Goal: Transaction & Acquisition: Purchase product/service

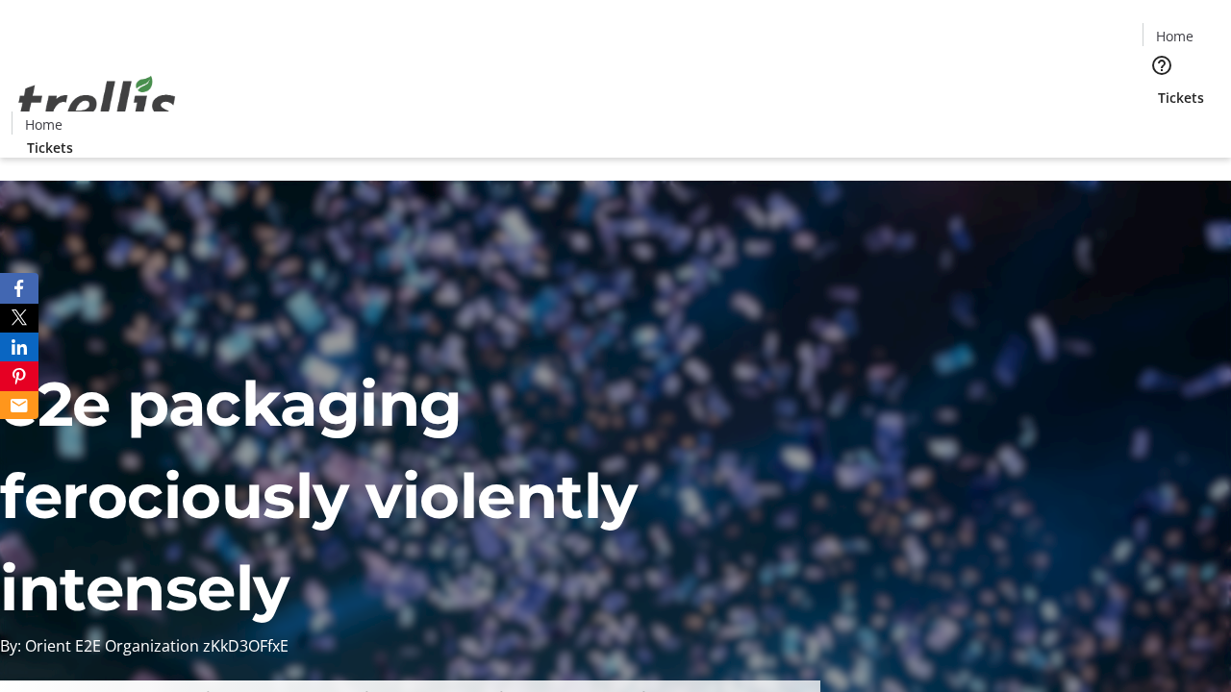
click at [1158, 87] on span "Tickets" at bounding box center [1181, 97] width 46 height 20
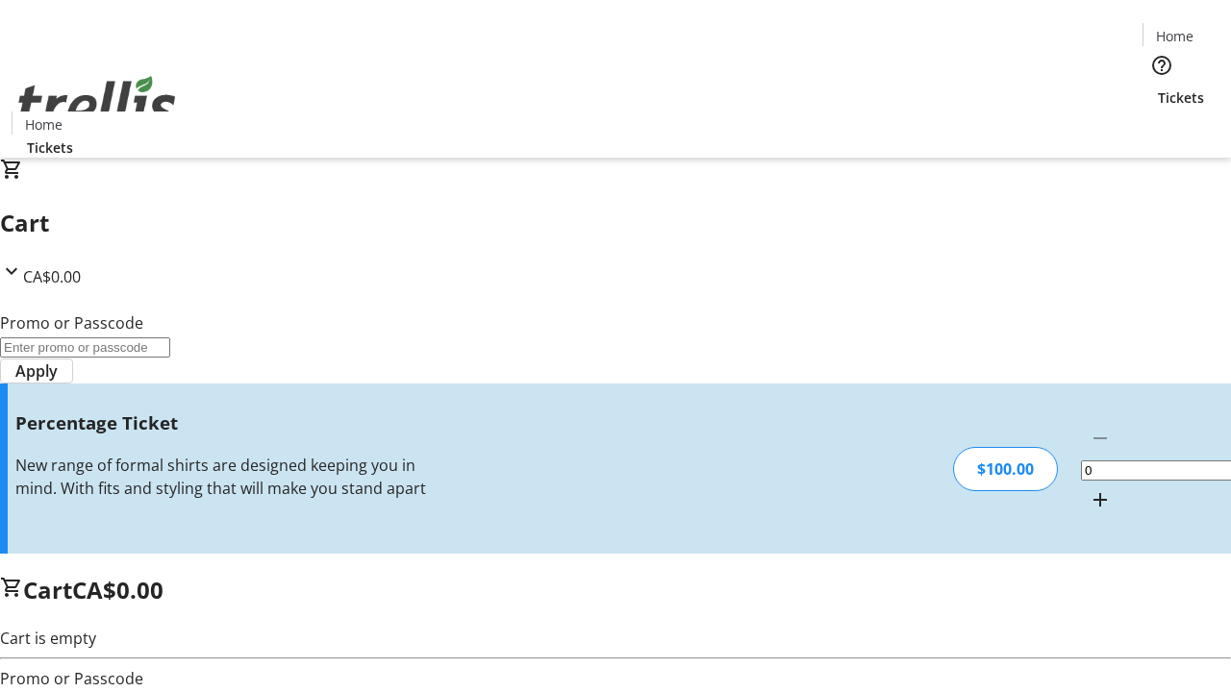
click at [1088, 488] on mat-icon "Increment by one" at bounding box center [1099, 499] width 23 height 23
type input "1"
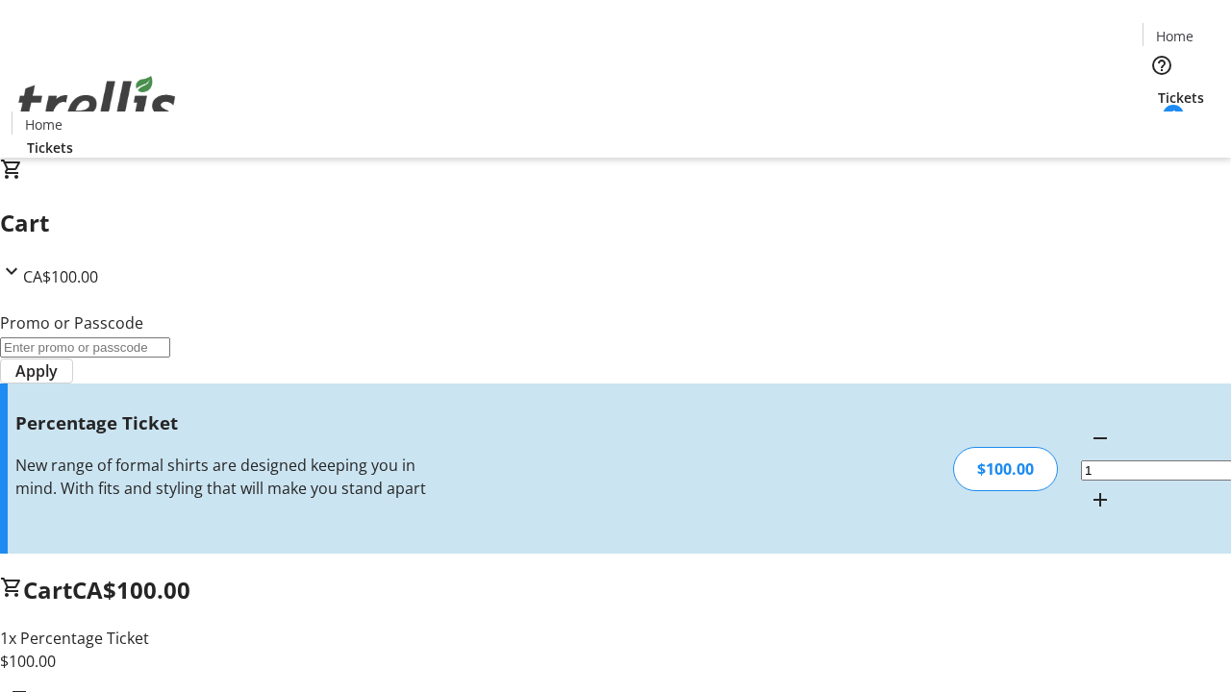
type input "FOO"
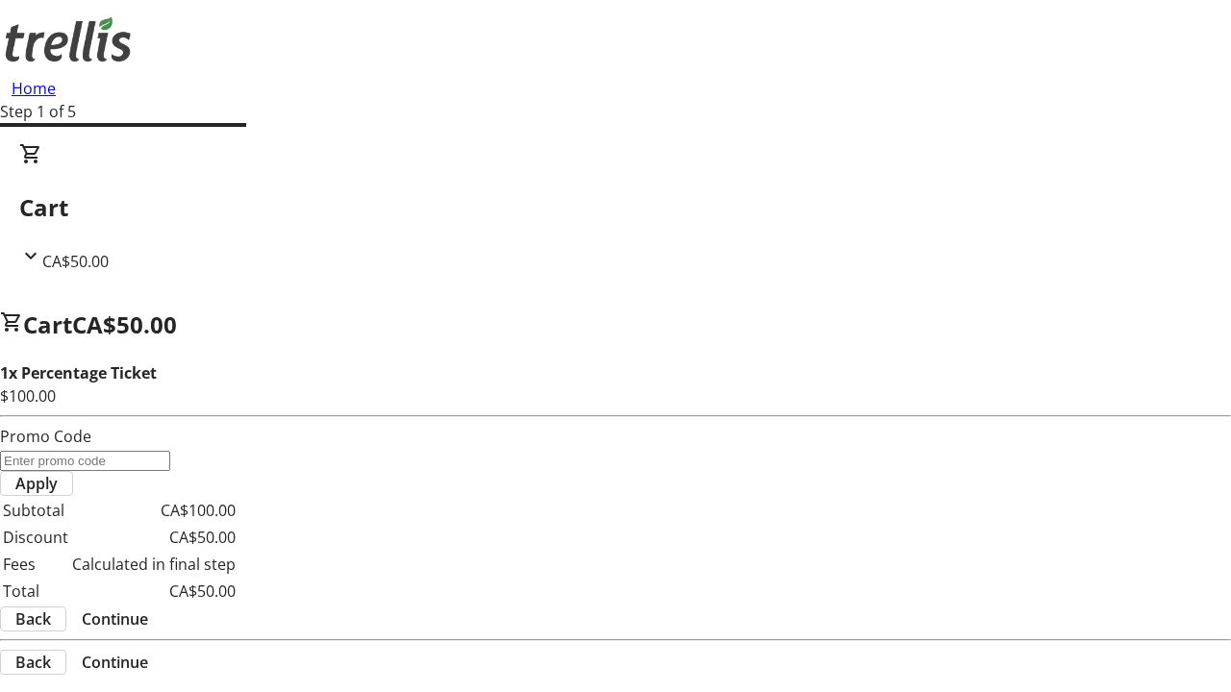
click at [148, 608] on span "Continue" at bounding box center [115, 619] width 66 height 23
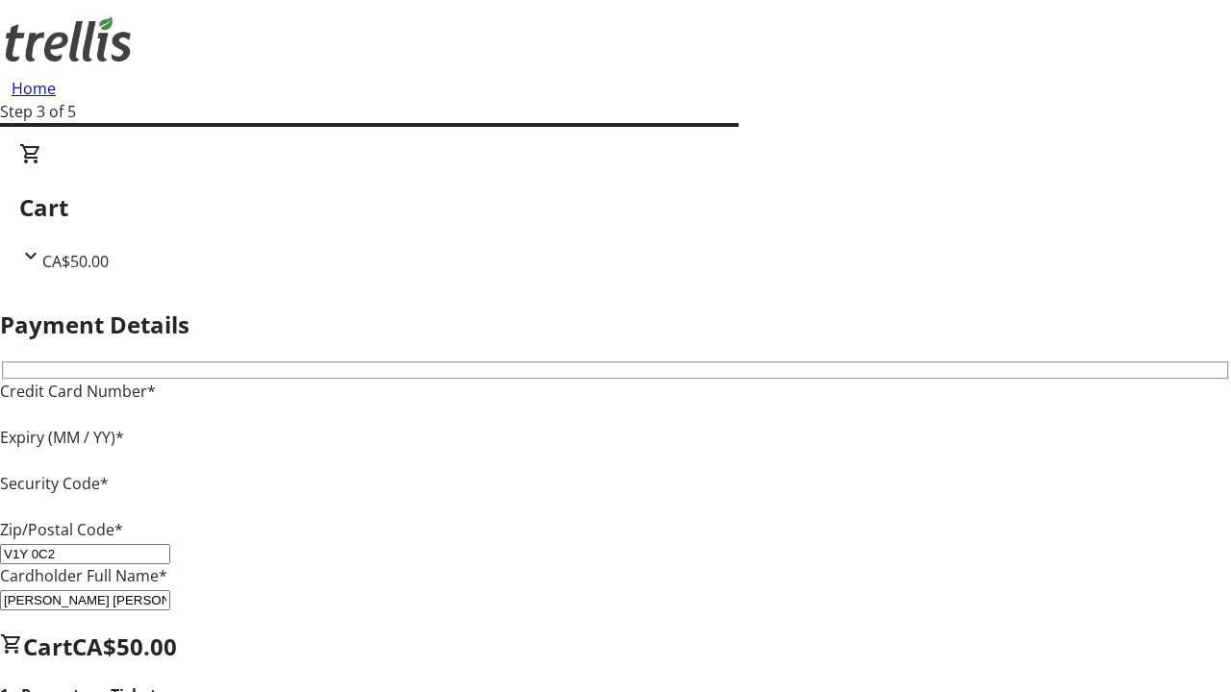
type input "V1Y 0C2"
